Goal: Navigation & Orientation: Find specific page/section

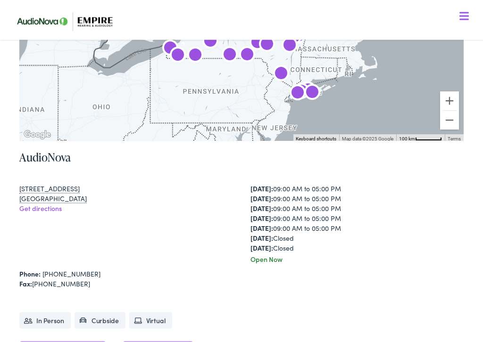
scroll to position [418, 0]
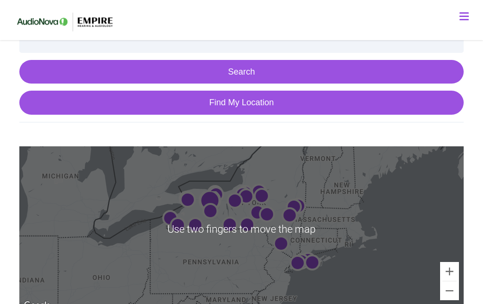
scroll to position [238, 0]
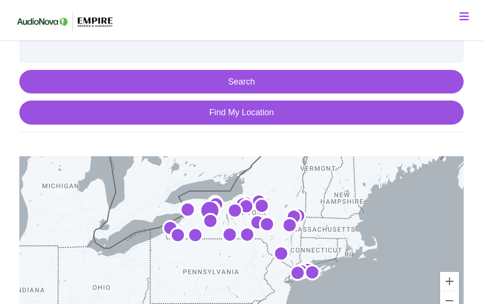
click at [245, 110] on link "Find My Location" at bounding box center [241, 112] width 444 height 24
click at [242, 115] on link "Find My Location" at bounding box center [241, 112] width 444 height 24
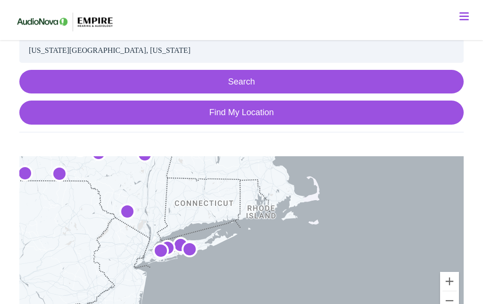
click at [250, 81] on button "Search" at bounding box center [241, 82] width 444 height 24
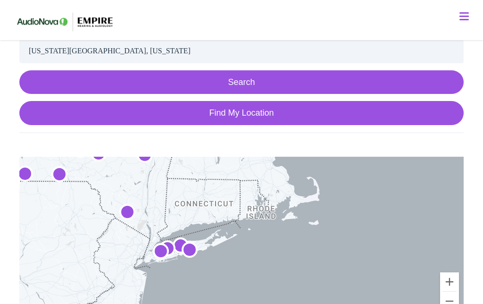
scroll to position [240, 0]
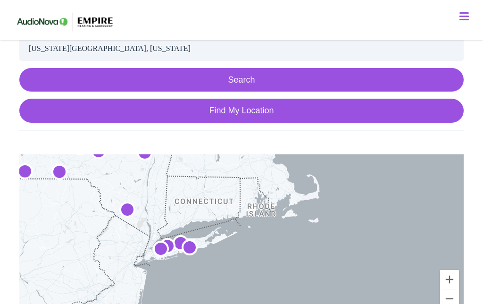
click at [106, 52] on input "[US_STATE][GEOGRAPHIC_DATA], [US_STATE]" at bounding box center [241, 49] width 444 height 24
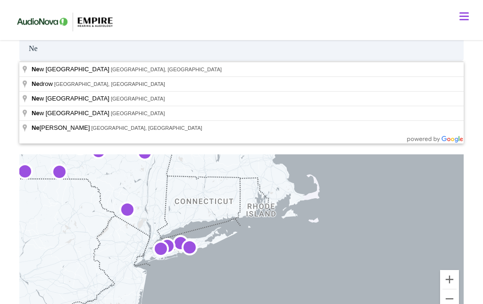
type input "N"
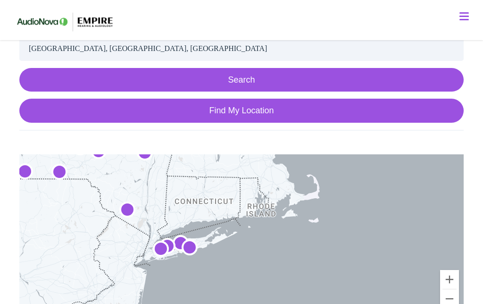
click at [244, 81] on button "Search" at bounding box center [241, 80] width 444 height 24
click at [245, 79] on button "Search" at bounding box center [241, 80] width 444 height 24
click at [234, 79] on button "Search" at bounding box center [241, 80] width 444 height 24
click at [250, 84] on button "Search" at bounding box center [241, 80] width 444 height 24
click at [244, 86] on button "Search" at bounding box center [241, 80] width 444 height 24
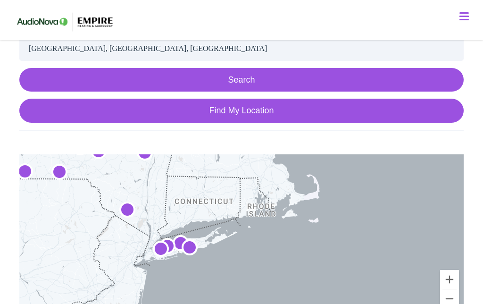
click at [240, 115] on link "Find My Location" at bounding box center [241, 111] width 444 height 24
type input "[US_STATE][GEOGRAPHIC_DATA], [US_STATE]"
click at [250, 119] on link "Find My Location" at bounding box center [241, 111] width 444 height 24
